Goal: Task Accomplishment & Management: Complete application form

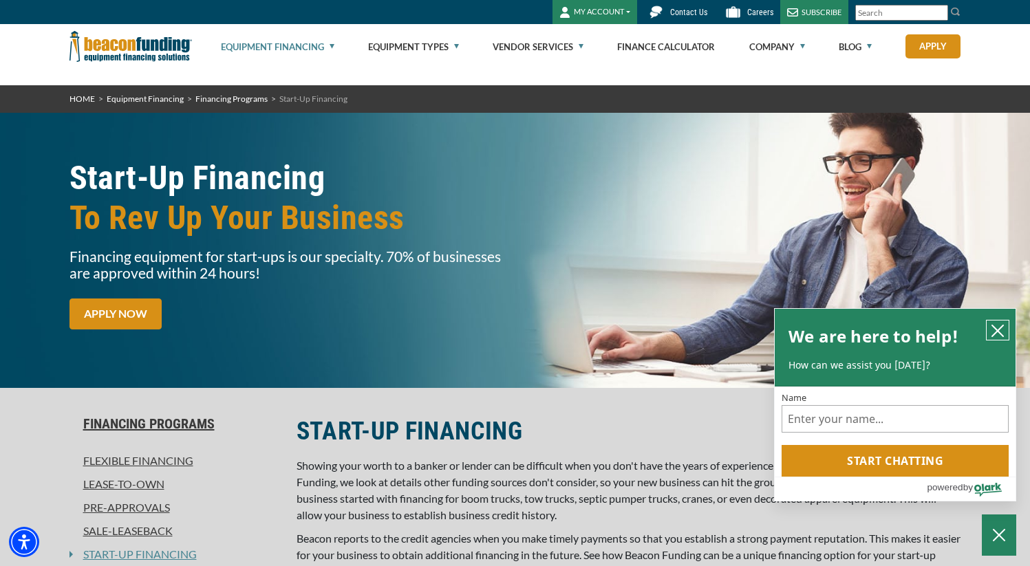
click at [998, 332] on icon "close chatbox" at bounding box center [997, 330] width 11 height 11
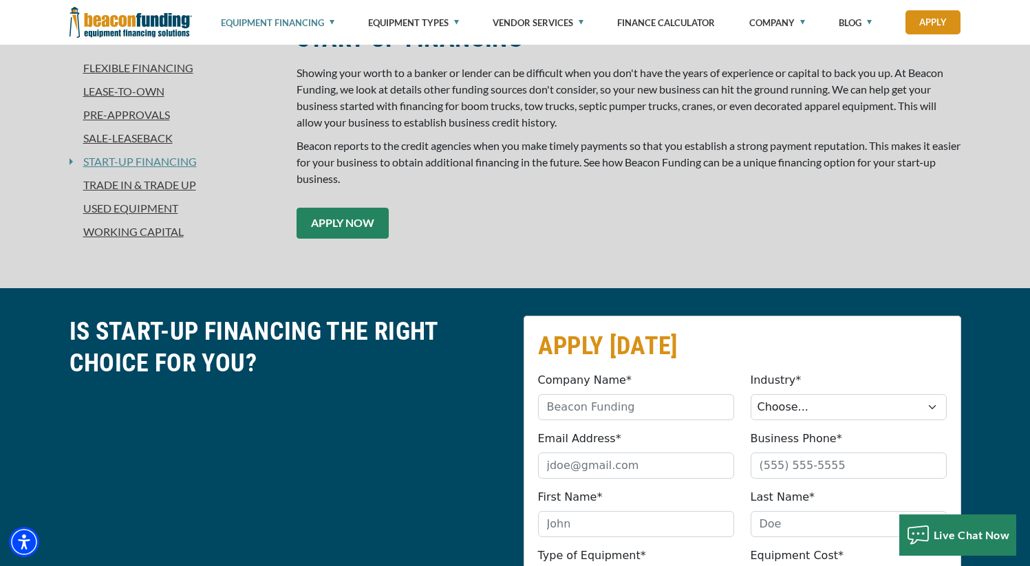
click at [335, 221] on link "APPLY NOW" at bounding box center [343, 223] width 92 height 31
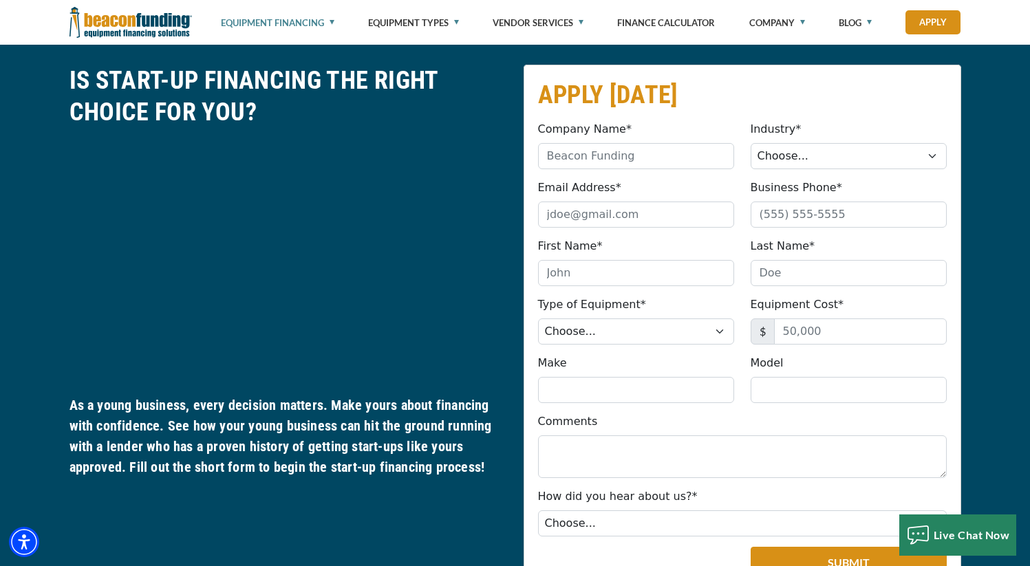
scroll to position [654, 0]
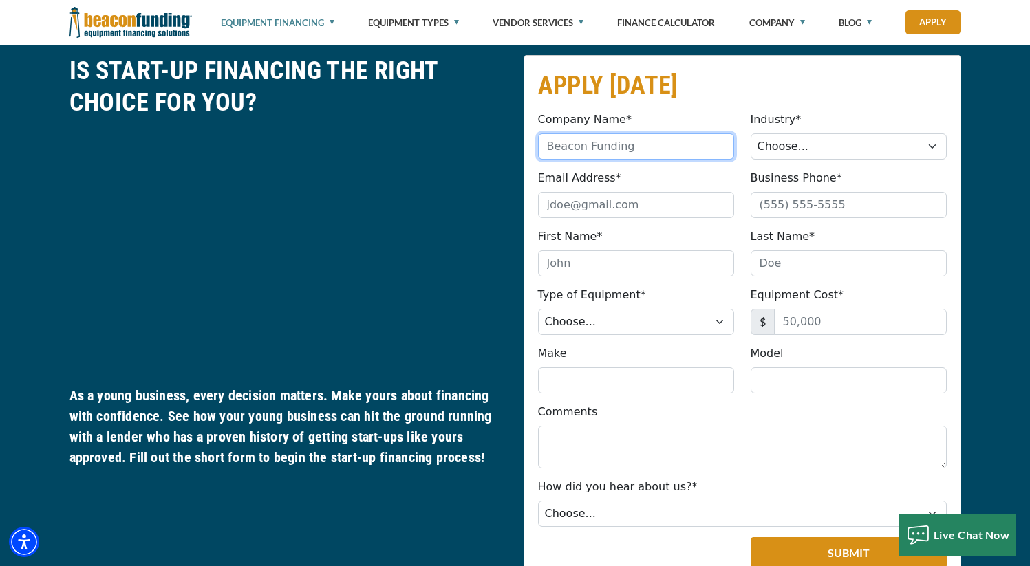
click at [597, 138] on input "Company Name*" at bounding box center [636, 146] width 196 height 26
type input "Soul Tied Sounds, LLC"
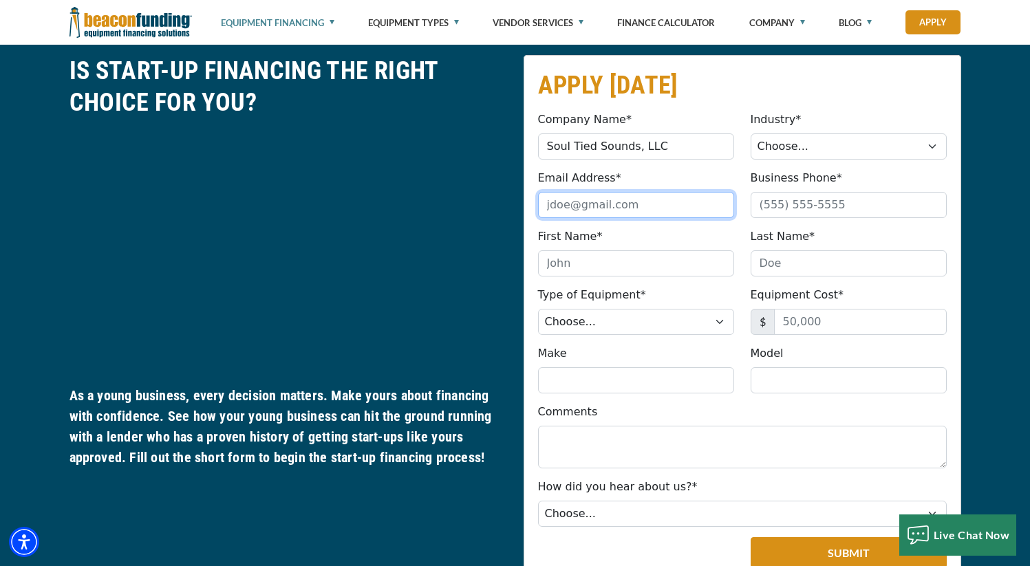
type input "[PERSON_NAME][EMAIL_ADDRESS][DOMAIN_NAME]"
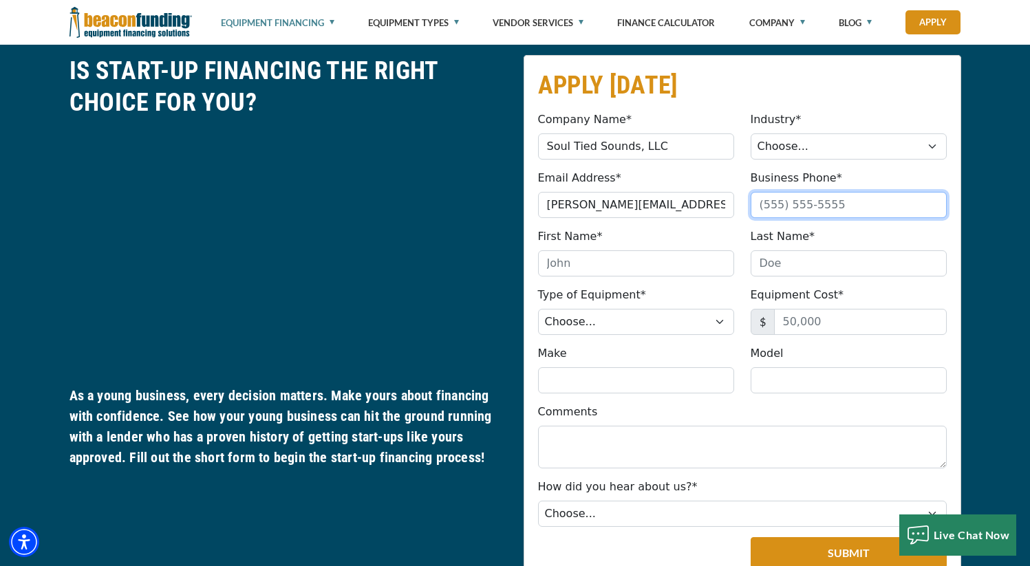
type input "8647620872"
type input "[PERSON_NAME]"
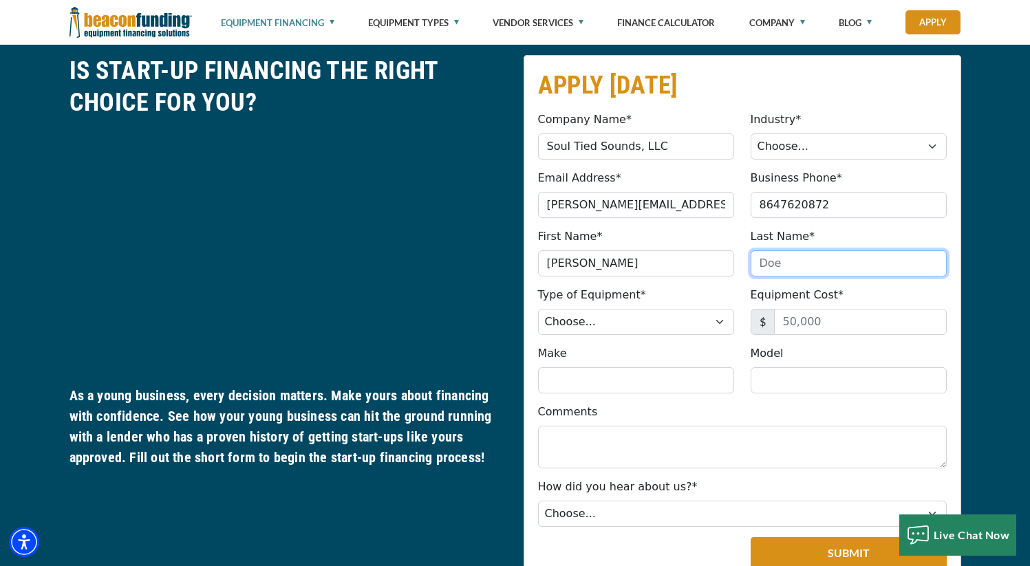
type input "[PERSON_NAME]"
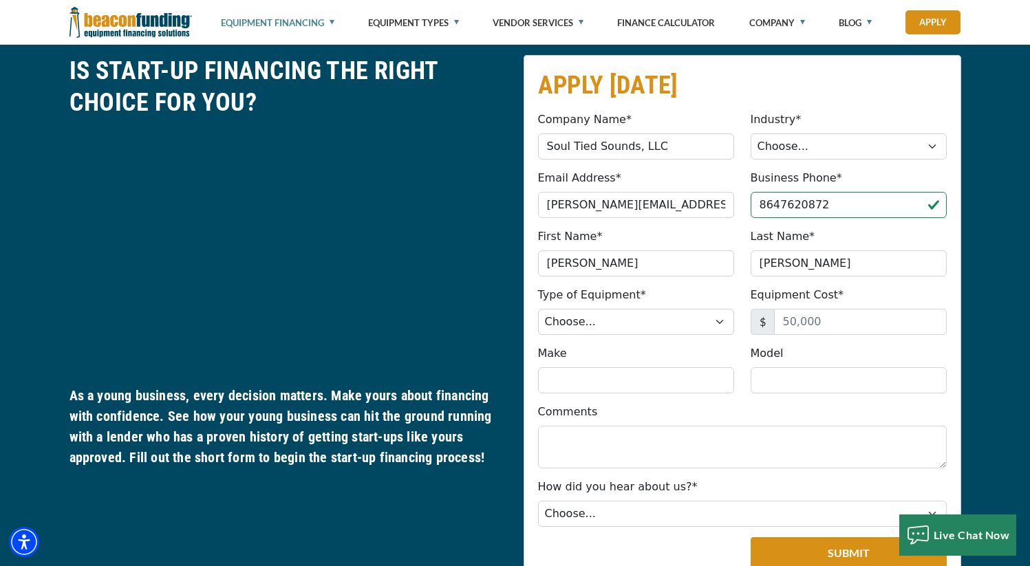
type input "[PHONE_NUMBER]"
click at [563, 202] on input "[PERSON_NAME][EMAIL_ADDRESS][DOMAIN_NAME]" at bounding box center [636, 205] width 196 height 26
type input "[EMAIL_ADDRESS][DOMAIN_NAME]"
click at [817, 149] on select "Choose... Towing Landscape/Hardscape Decorated Apparel Septic Light Constructio…" at bounding box center [849, 146] width 196 height 26
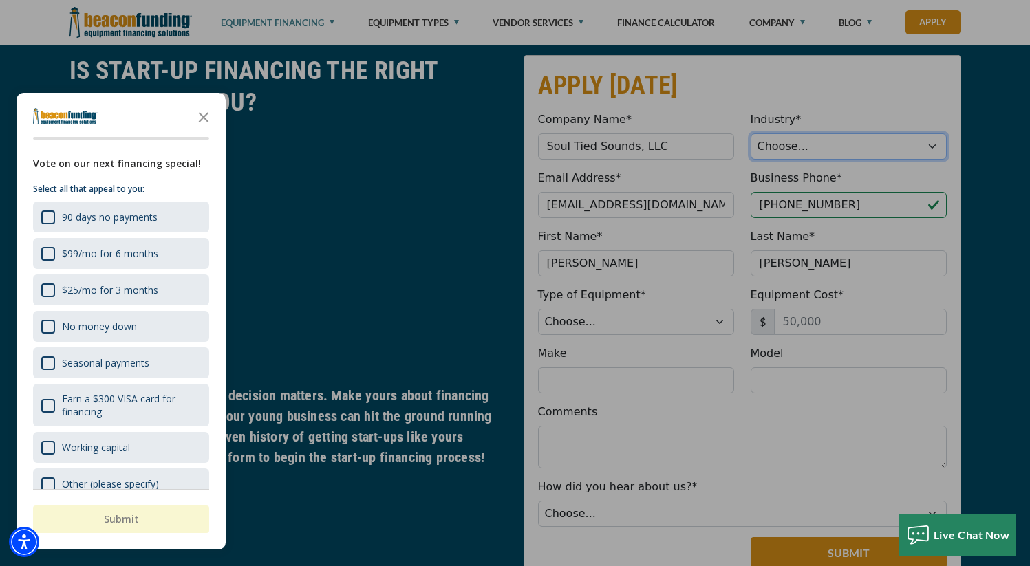
select select "5"
click at [751, 133] on select "Choose... Towing Landscape/Hardscape Decorated Apparel Septic Light Constructio…" at bounding box center [849, 146] width 196 height 26
click at [207, 116] on icon "Close the survey" at bounding box center [204, 117] width 28 height 28
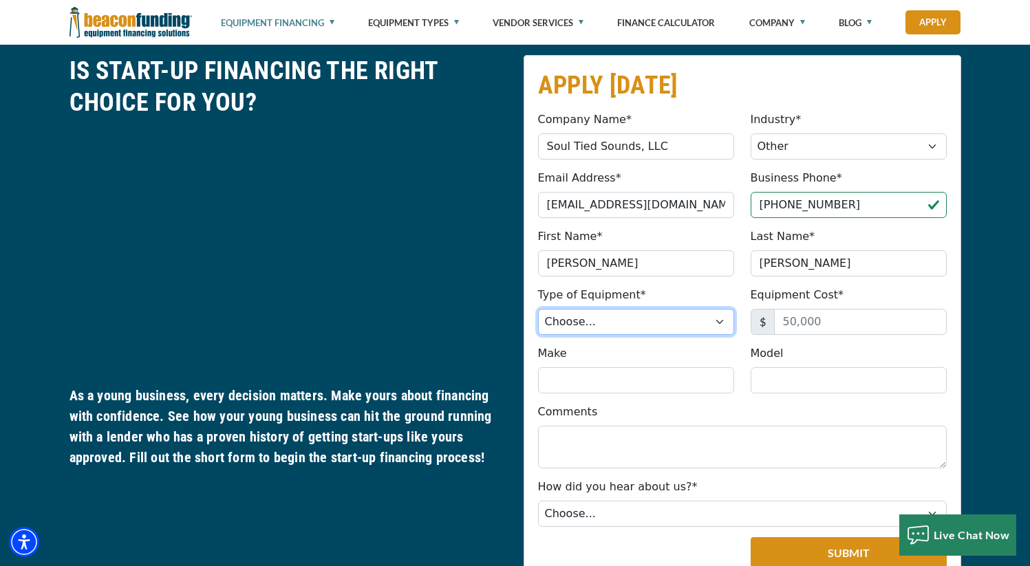
click at [621, 318] on select "Choose... Backhoe Boom/Bucket Truck Chipper Commercial Mower Crane DTG/DTF Prin…" at bounding box center [636, 322] width 196 height 26
select select "13"
click at [538, 309] on select "Choose... Backhoe Boom/Bucket Truck Chipper Commercial Mower Crane DTG/DTF Prin…" at bounding box center [636, 322] width 196 height 26
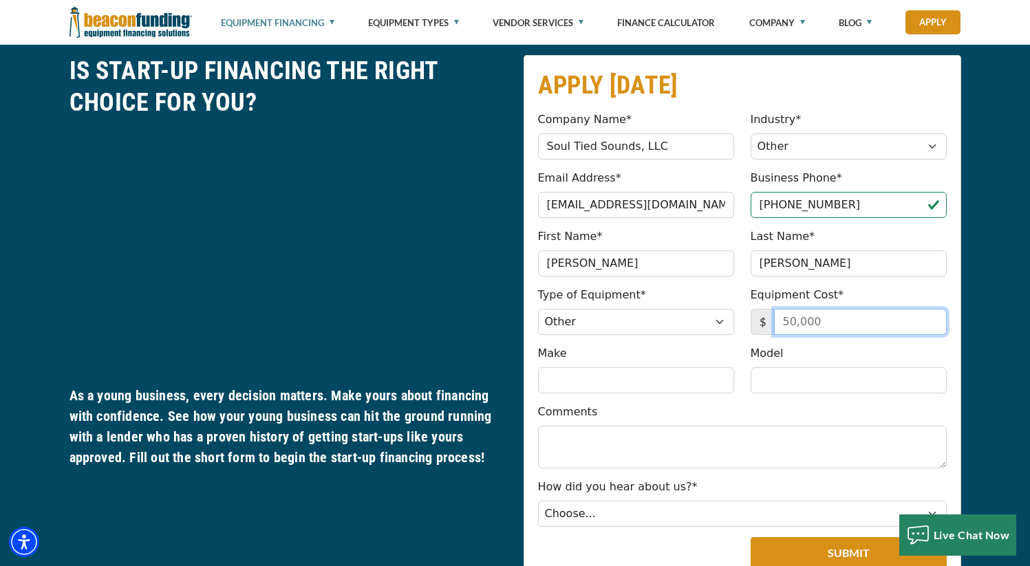
click at [821, 321] on input "Equipment Cost*" at bounding box center [860, 322] width 173 height 26
type input "12,000"
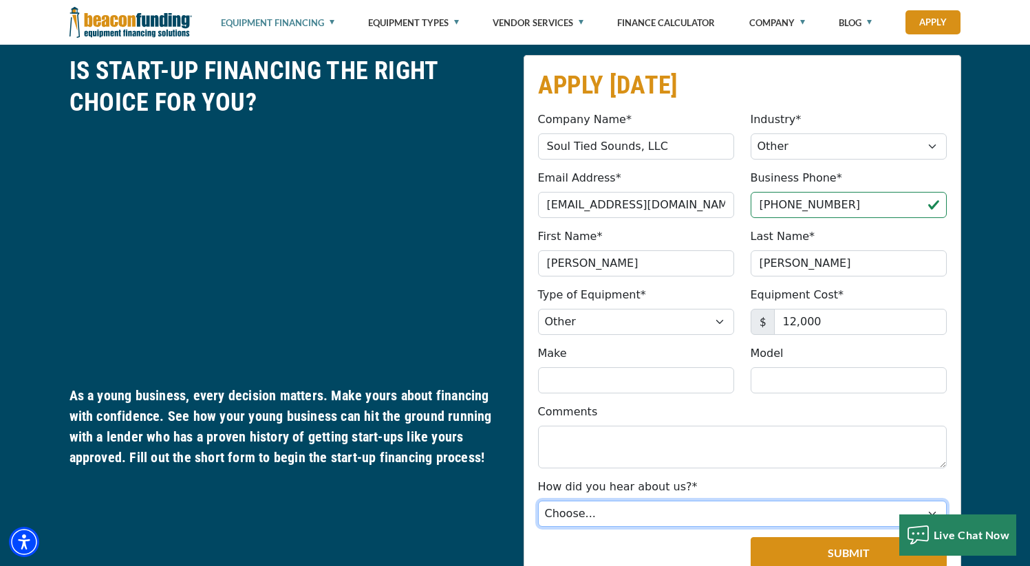
click at [590, 518] on select "Choose... Internet Search Vendor Referral Word of Mouth Client Referral Email E…" at bounding box center [742, 514] width 409 height 26
select select "5"
click at [538, 501] on select "Choose... Internet Search Vendor Referral Word of Mouth Client Referral Email E…" at bounding box center [742, 514] width 409 height 26
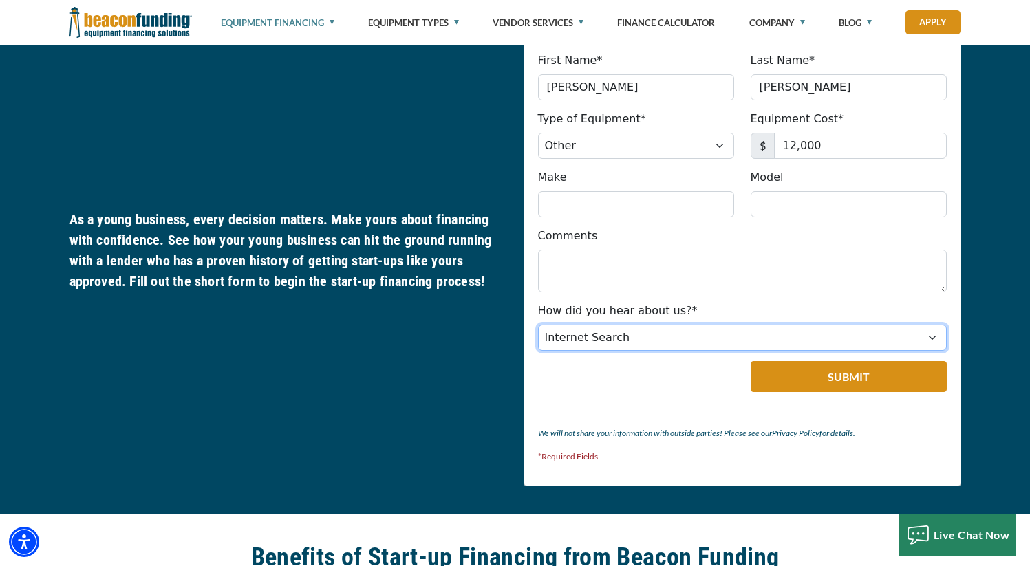
scroll to position [839, 0]
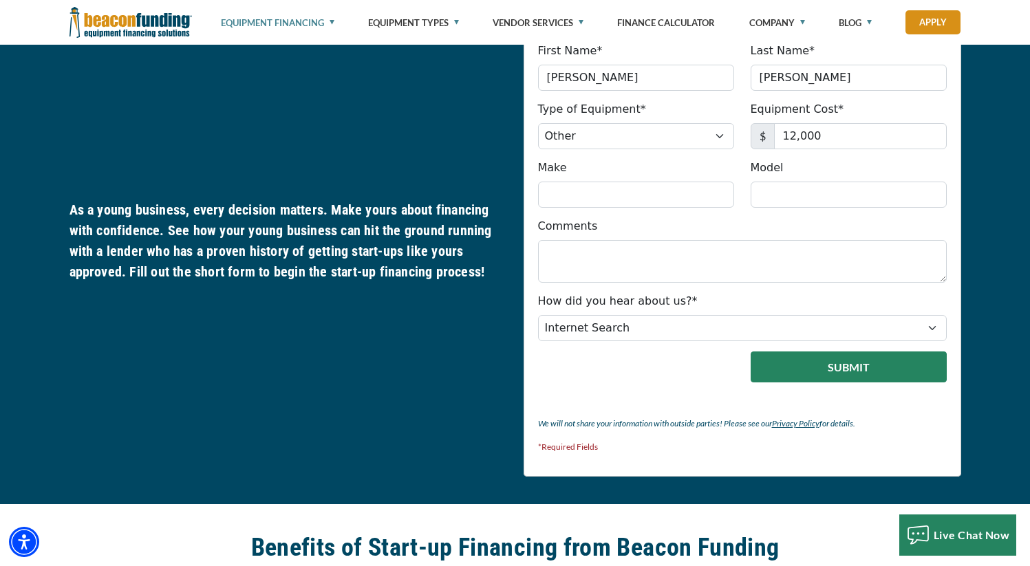
click at [856, 366] on button "Submit" at bounding box center [849, 367] width 196 height 31
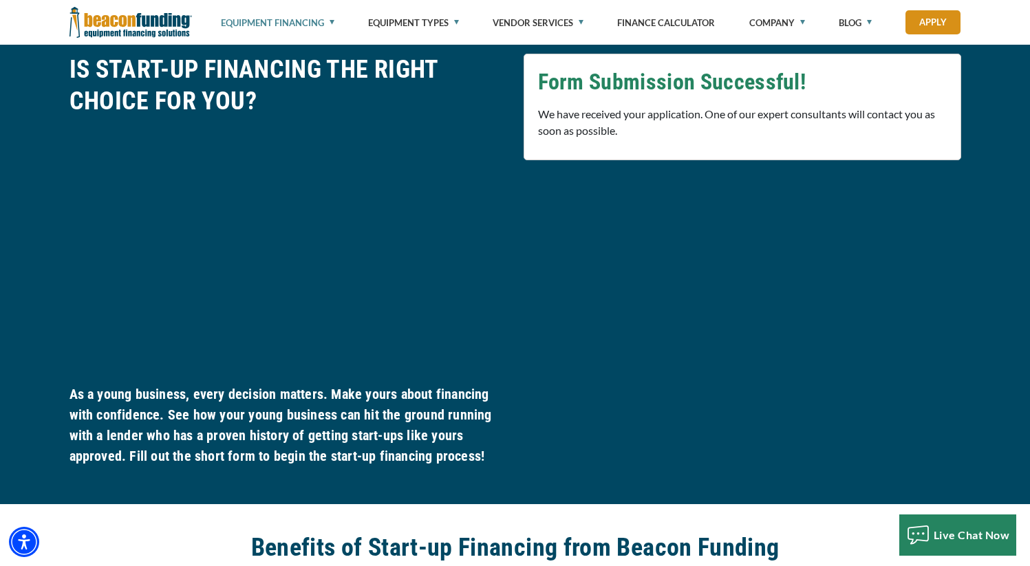
scroll to position [654, 0]
